Goal: Task Accomplishment & Management: Manage account settings

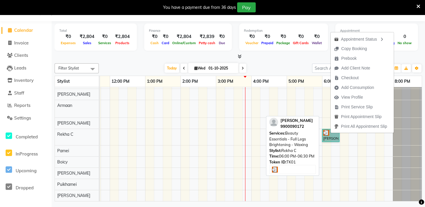
click at [330, 133] on link "[PERSON_NAME], TK01, 06:00 PM-06:30 PM, Beauty Essentials - Full Legs Brighteni…" at bounding box center [330, 135] width 17 height 13
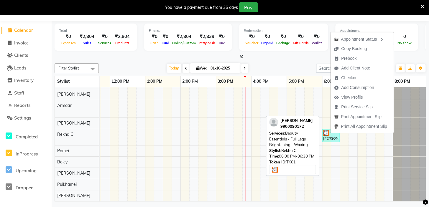
select select "3"
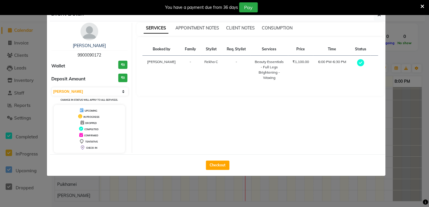
click at [225, 162] on button "Checkout" at bounding box center [218, 165] width 24 height 9
select select "service"
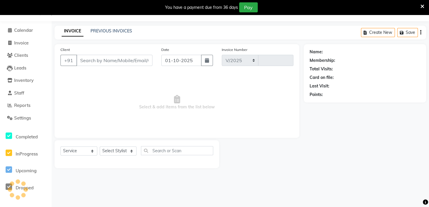
select select "8631"
type input "0253"
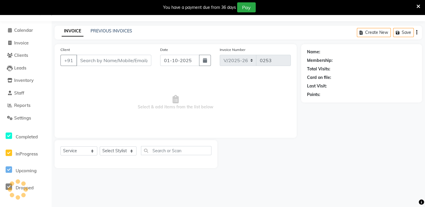
type input "9900090172"
select select "88572"
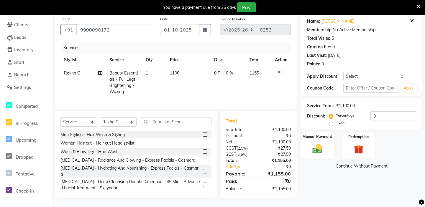
click at [324, 146] on img at bounding box center [317, 148] width 16 height 11
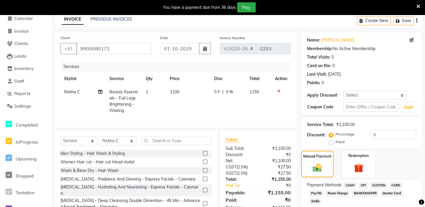
click at [346, 183] on span "CASH" at bounding box center [350, 185] width 13 height 7
click at [24, 16] on span "Calendar" at bounding box center [23, 19] width 19 height 6
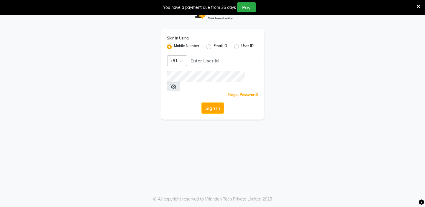
drag, startPoint x: 311, startPoint y: 200, endPoint x: 386, endPoint y: 201, distance: 74.6
click at [209, 64] on input "Username" at bounding box center [223, 60] width 72 height 11
type input "6363023896"
click at [206, 104] on button "Sign In" at bounding box center [212, 108] width 22 height 11
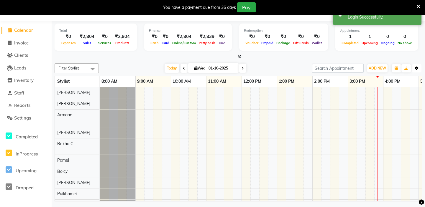
click at [413, 71] on button "Toggle Dropdown" at bounding box center [416, 68] width 9 height 8
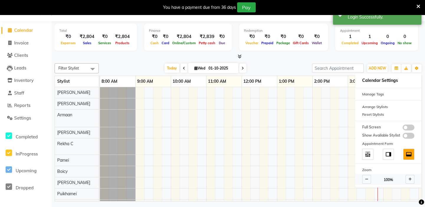
click at [365, 182] on span at bounding box center [366, 179] width 9 height 9
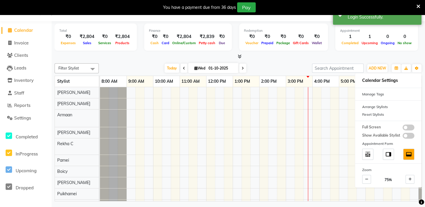
click at [280, 68] on div "[DATE] [DATE]" at bounding box center [205, 68] width 207 height 9
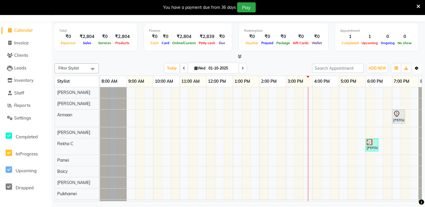
click at [416, 70] on button "Toggle Dropdown" at bounding box center [416, 68] width 9 height 8
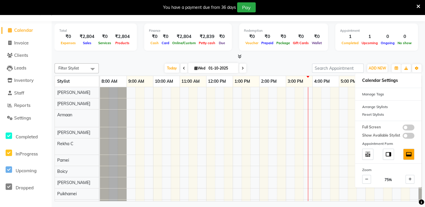
click at [290, 65] on div "[DATE] [DATE]" at bounding box center [205, 68] width 207 height 9
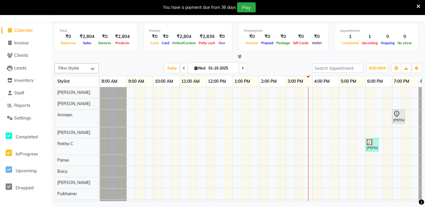
click at [283, 67] on div "[DATE] [DATE]" at bounding box center [205, 68] width 207 height 9
click at [367, 149] on div "[PERSON_NAME], TK01, 06:00 PM-06:30 PM, Beauty Essentials - Full Legs Brighteni…" at bounding box center [372, 144] width 12 height 11
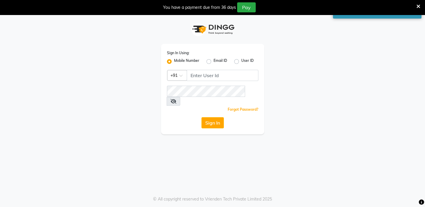
scroll to position [15, 0]
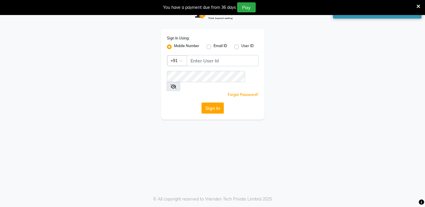
click at [420, 6] on div "You have a payment due from 36 days Pay" at bounding box center [212, 7] width 425 height 15
click at [417, 6] on icon at bounding box center [418, 6] width 4 height 5
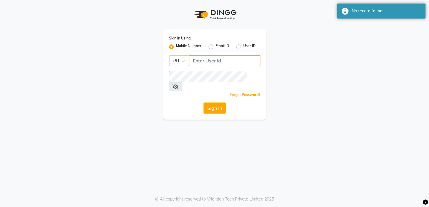
click at [216, 59] on input "Username" at bounding box center [225, 60] width 72 height 11
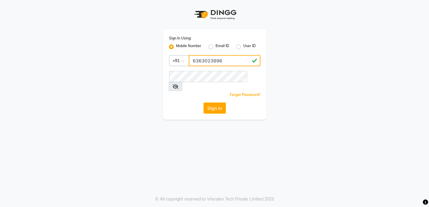
type input "6363023896"
click at [217, 105] on button "Sign In" at bounding box center [214, 108] width 22 height 11
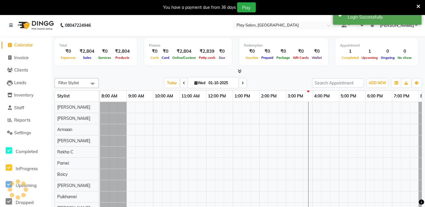
select select "en"
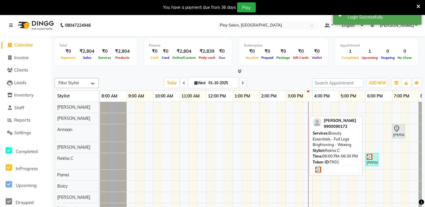
click at [374, 159] on div "[PERSON_NAME], TK01, 06:00 PM-06:30 PM, Beauty Essentials - Full Legs Brighteni…" at bounding box center [372, 159] width 12 height 11
select select "3"
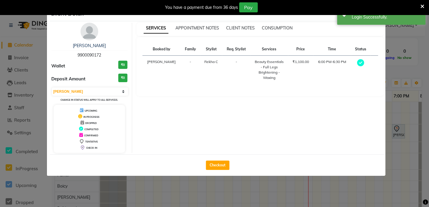
click at [93, 56] on span "9900090172" at bounding box center [90, 54] width 24 height 5
click at [379, 17] on icon "button" at bounding box center [379, 14] width 4 height 5
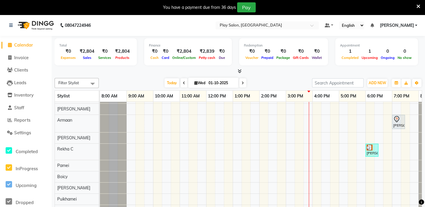
scroll to position [13, 0]
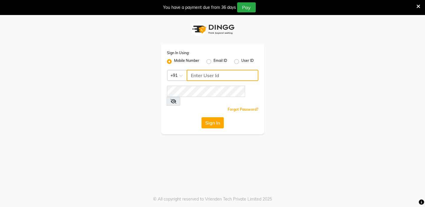
click at [203, 76] on input "Username" at bounding box center [223, 75] width 72 height 11
type input "6363023896"
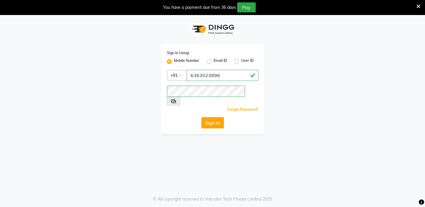
click at [209, 120] on button "Sign In" at bounding box center [212, 122] width 22 height 11
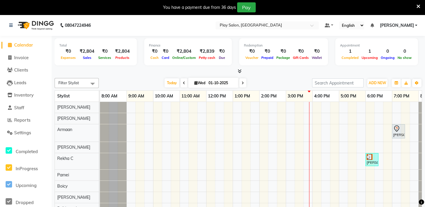
scroll to position [13, 0]
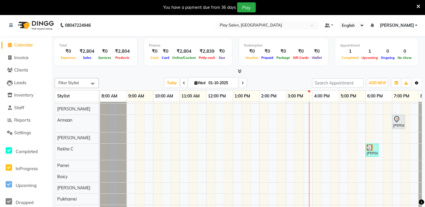
click at [414, 84] on button "Toggle Dropdown" at bounding box center [416, 83] width 9 height 8
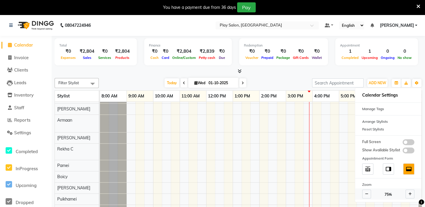
click at [368, 192] on icon at bounding box center [366, 194] width 3 height 4
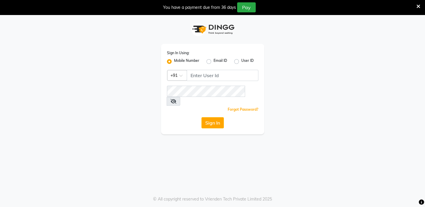
click at [336, 73] on div "Sign In Using: Mobile Number Email ID User ID Country Code × +91 Remember me Fo…" at bounding box center [213, 75] width 336 height 120
click at [196, 29] on img at bounding box center [212, 29] width 47 height 17
click at [416, 6] on icon at bounding box center [418, 6] width 4 height 5
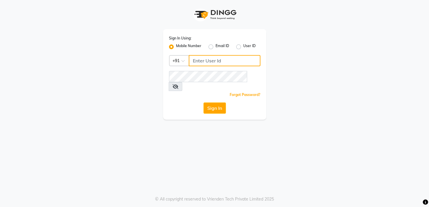
click at [236, 60] on input "Username" at bounding box center [225, 60] width 72 height 11
click at [228, 62] on input "Username" at bounding box center [225, 60] width 72 height 11
type input "6363023896"
click at [215, 104] on button "Sign In" at bounding box center [214, 108] width 22 height 11
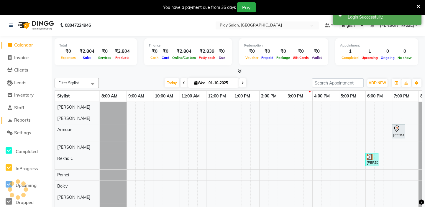
scroll to position [15, 0]
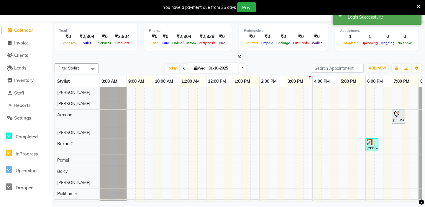
click at [243, 192] on div "[PERSON_NAME] A, TK02, 07:00 PM-07:30 PM, Men Hair Cut - Hair Cut Sr Stylist [P…" at bounding box center [272, 149] width 345 height 124
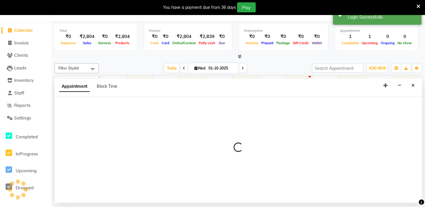
click at [248, 190] on div "08047224946 Select Location × Play Salon, Embassy Tech Village Default Panel My…" at bounding box center [212, 103] width 425 height 207
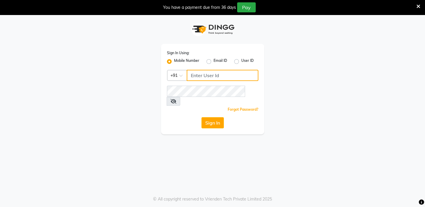
click at [208, 76] on input "Username" at bounding box center [223, 75] width 72 height 11
type input "6363023896"
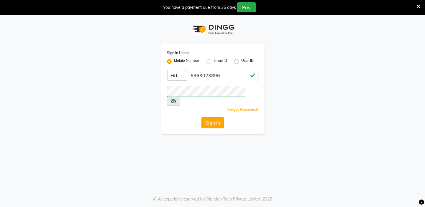
click at [218, 118] on button "Sign In" at bounding box center [212, 122] width 22 height 11
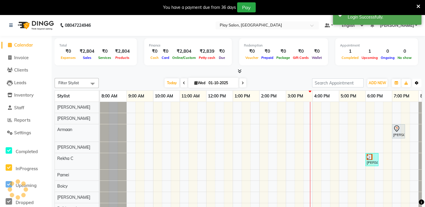
click at [417, 80] on button "Toggle Dropdown" at bounding box center [416, 83] width 9 height 8
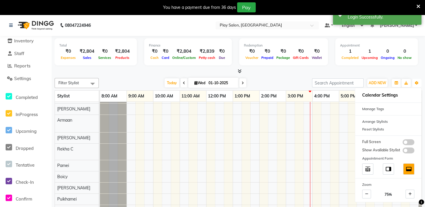
scroll to position [53, 0]
click at [12, 24] on icon at bounding box center [11, 25] width 4 height 4
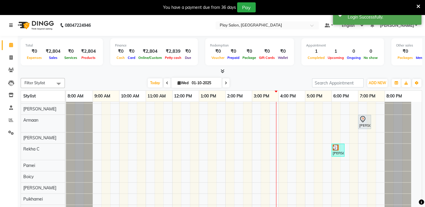
scroll to position [0, 0]
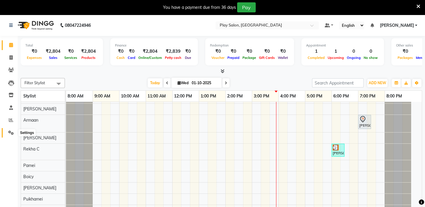
click at [14, 136] on span at bounding box center [11, 133] width 10 height 7
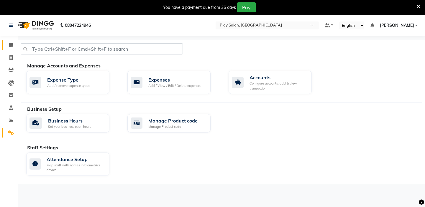
click at [11, 47] on span at bounding box center [11, 45] width 10 height 7
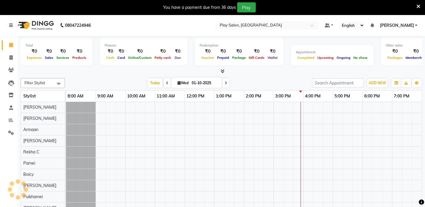
click at [12, 44] on icon at bounding box center [11, 45] width 4 height 4
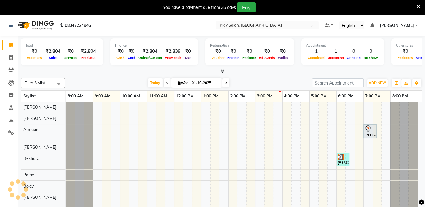
click at [405, 25] on span "[PERSON_NAME]" at bounding box center [396, 25] width 34 height 6
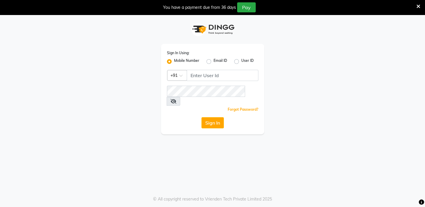
click at [241, 63] on label "User ID" at bounding box center [247, 61] width 12 height 7
click at [241, 62] on input "User ID" at bounding box center [243, 60] width 4 height 4
radio input "true"
radio input "false"
click at [213, 62] on label "Email ID" at bounding box center [220, 61] width 14 height 7
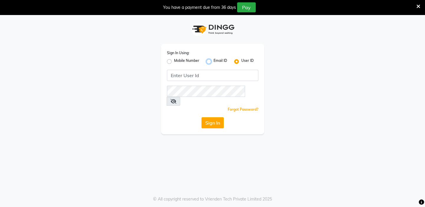
click at [213, 62] on input "Email ID" at bounding box center [215, 60] width 4 height 4
radio input "true"
radio input "false"
